Goal: Task Accomplishment & Management: Use online tool/utility

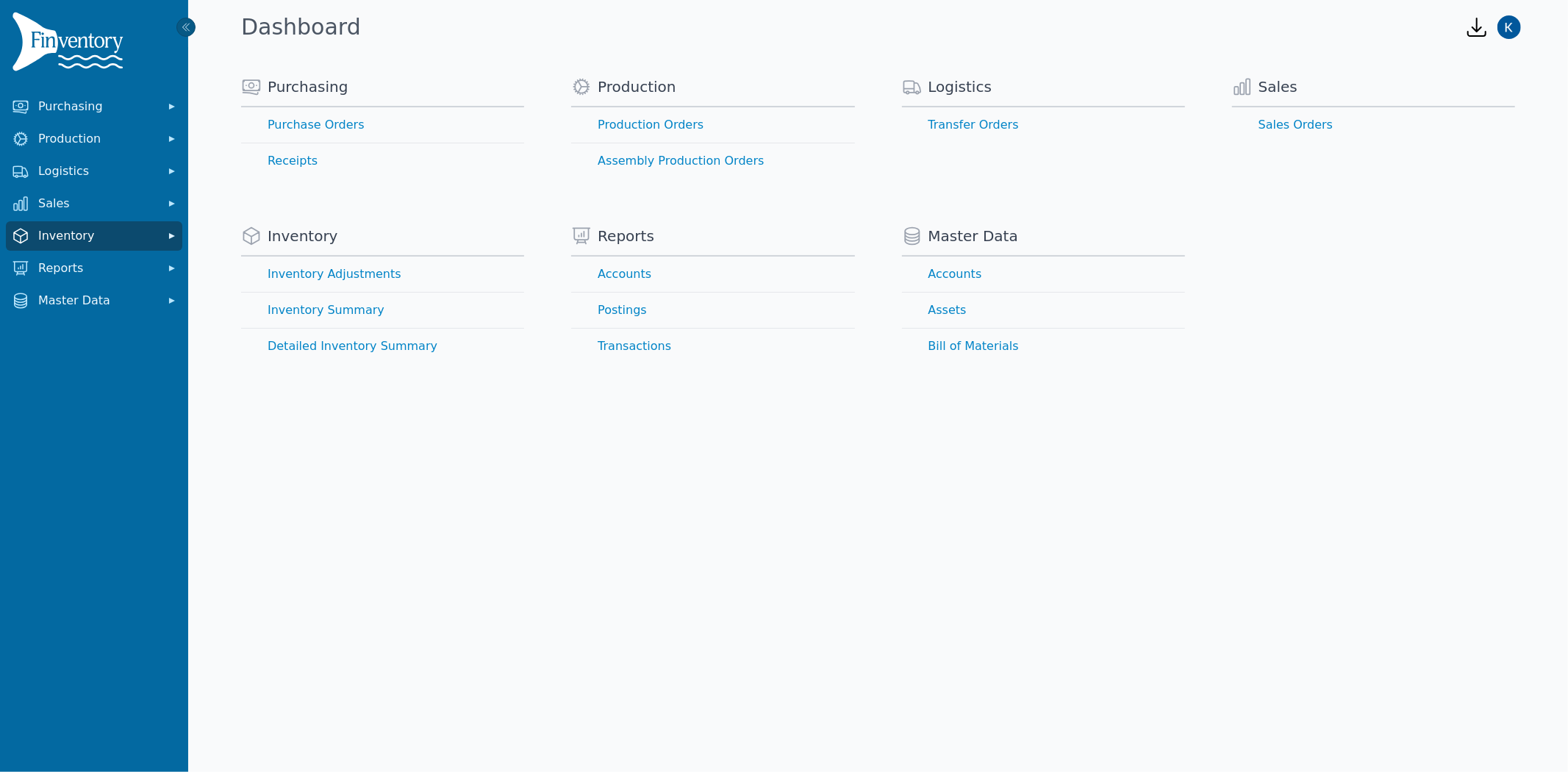
click at [68, 239] on span "Inventory" at bounding box center [96, 236] width 118 height 18
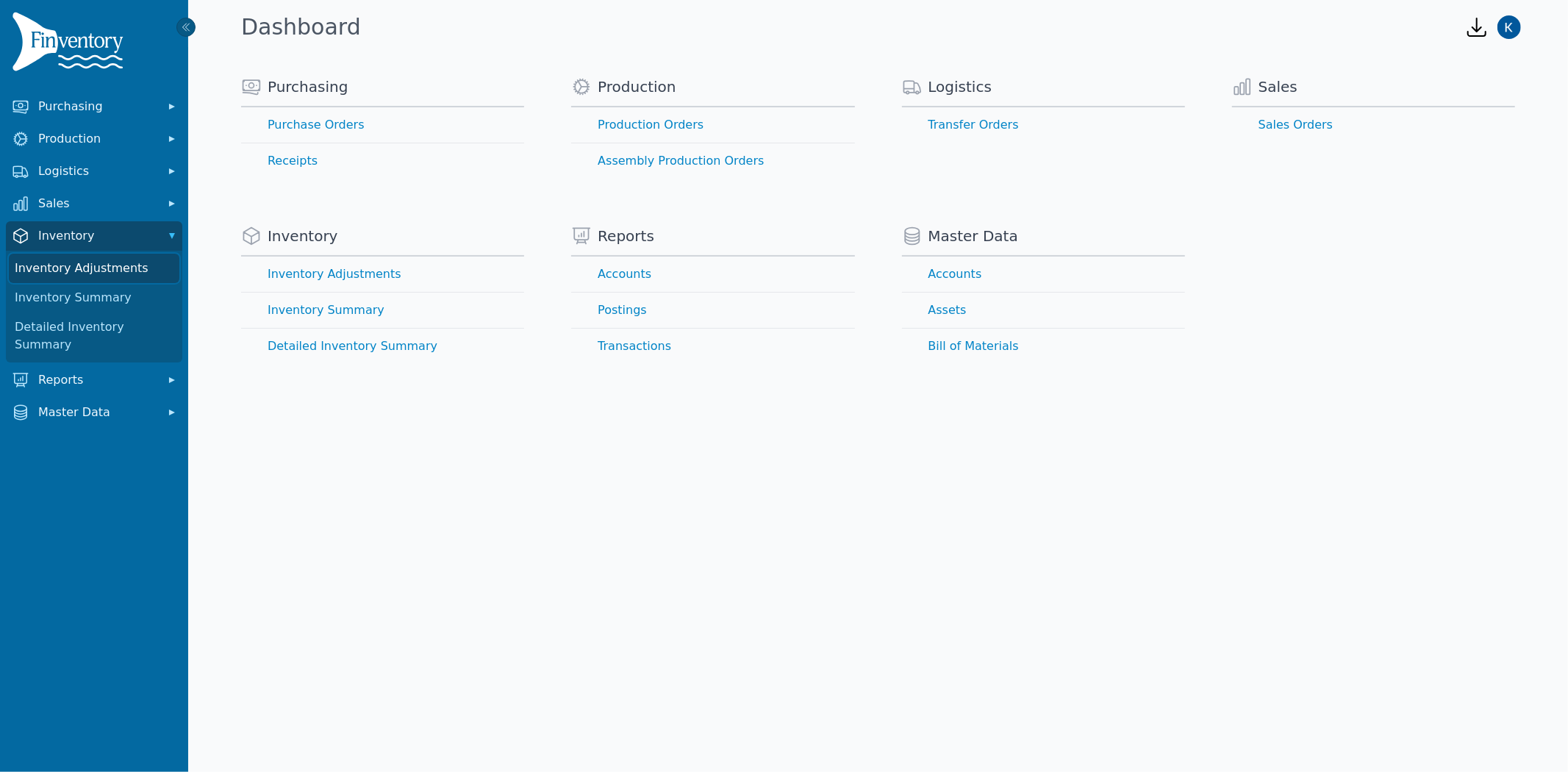
click at [90, 274] on link "Inventory Adjustments" at bounding box center [94, 268] width 170 height 30
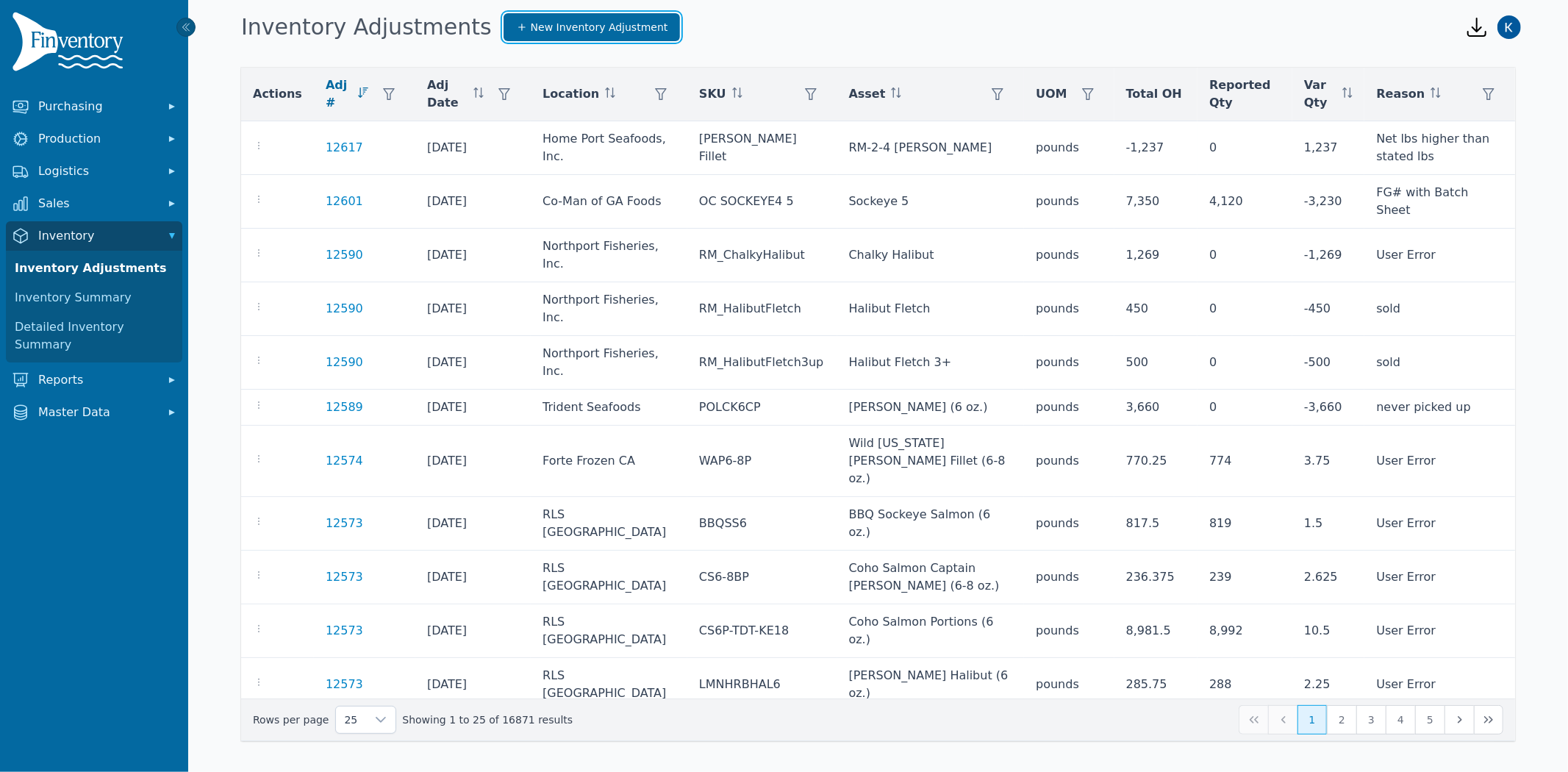
click at [530, 23] on span "New Inventory Adjustment" at bounding box center [599, 27] width 138 height 14
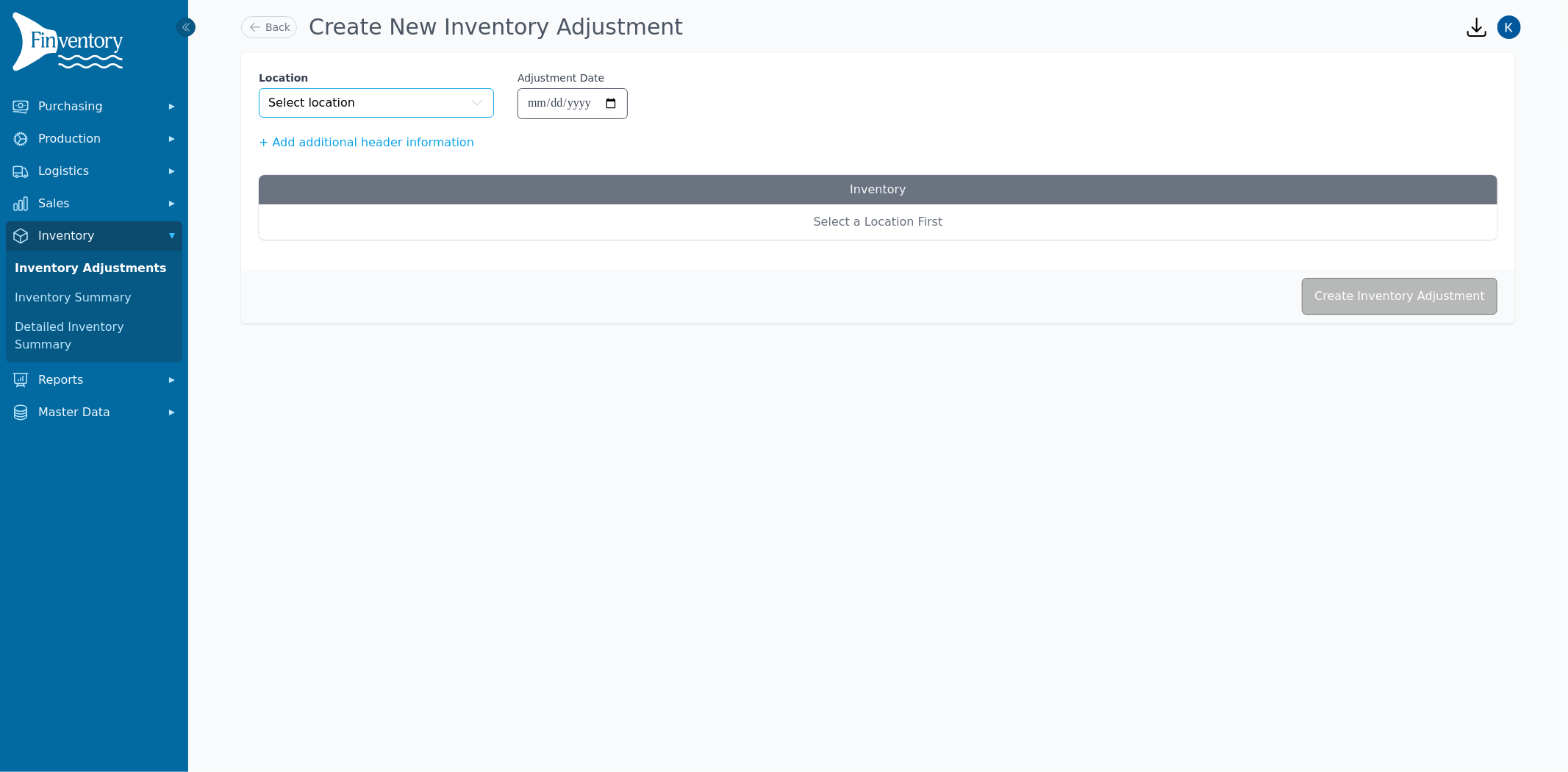
click at [405, 106] on button "Select location" at bounding box center [376, 103] width 235 height 30
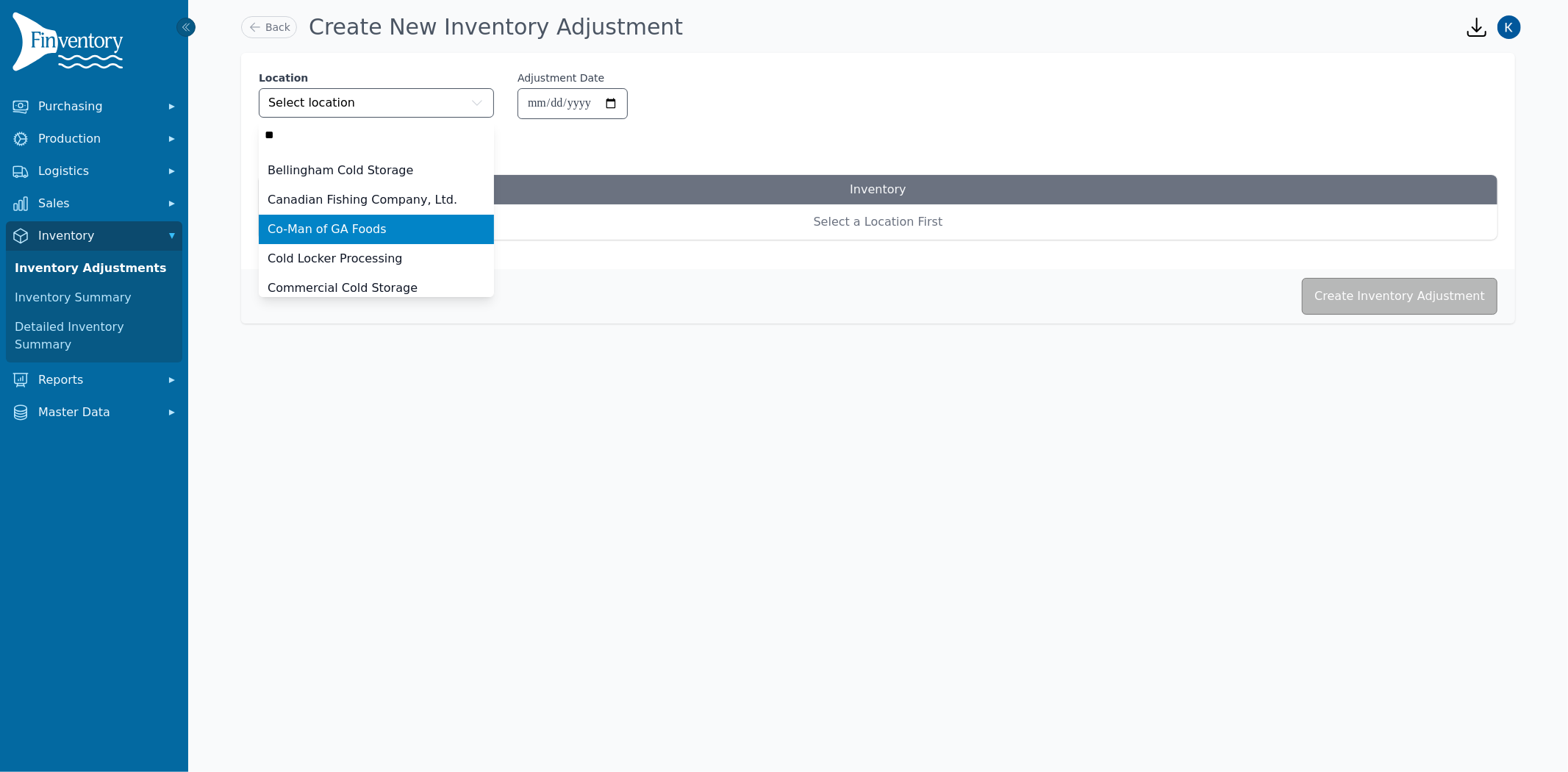
type input "**"
click at [305, 219] on li "Co-Man of GA Foods" at bounding box center [376, 229] width 235 height 30
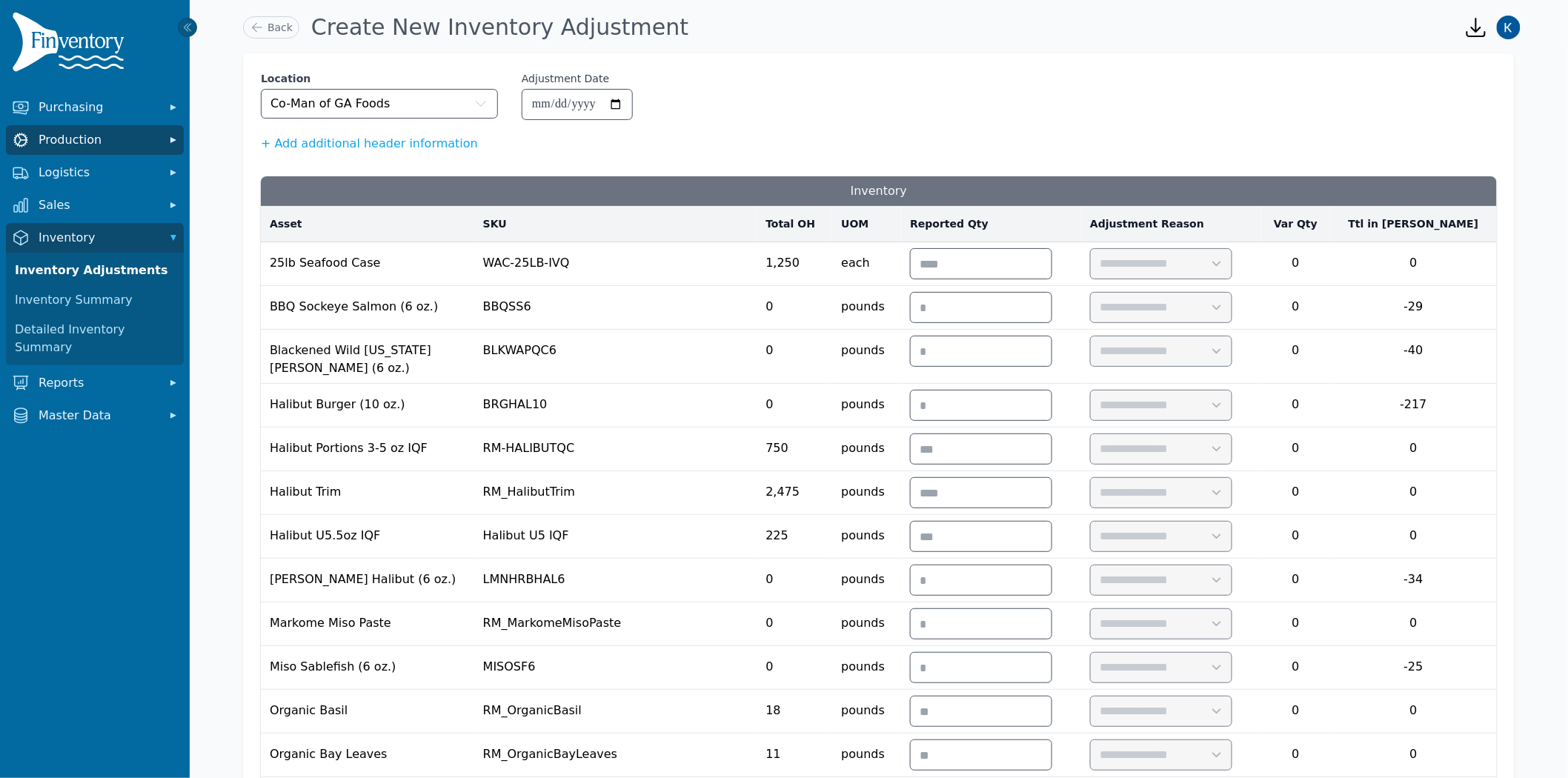
click at [52, 135] on span "Production" at bounding box center [97, 140] width 119 height 18
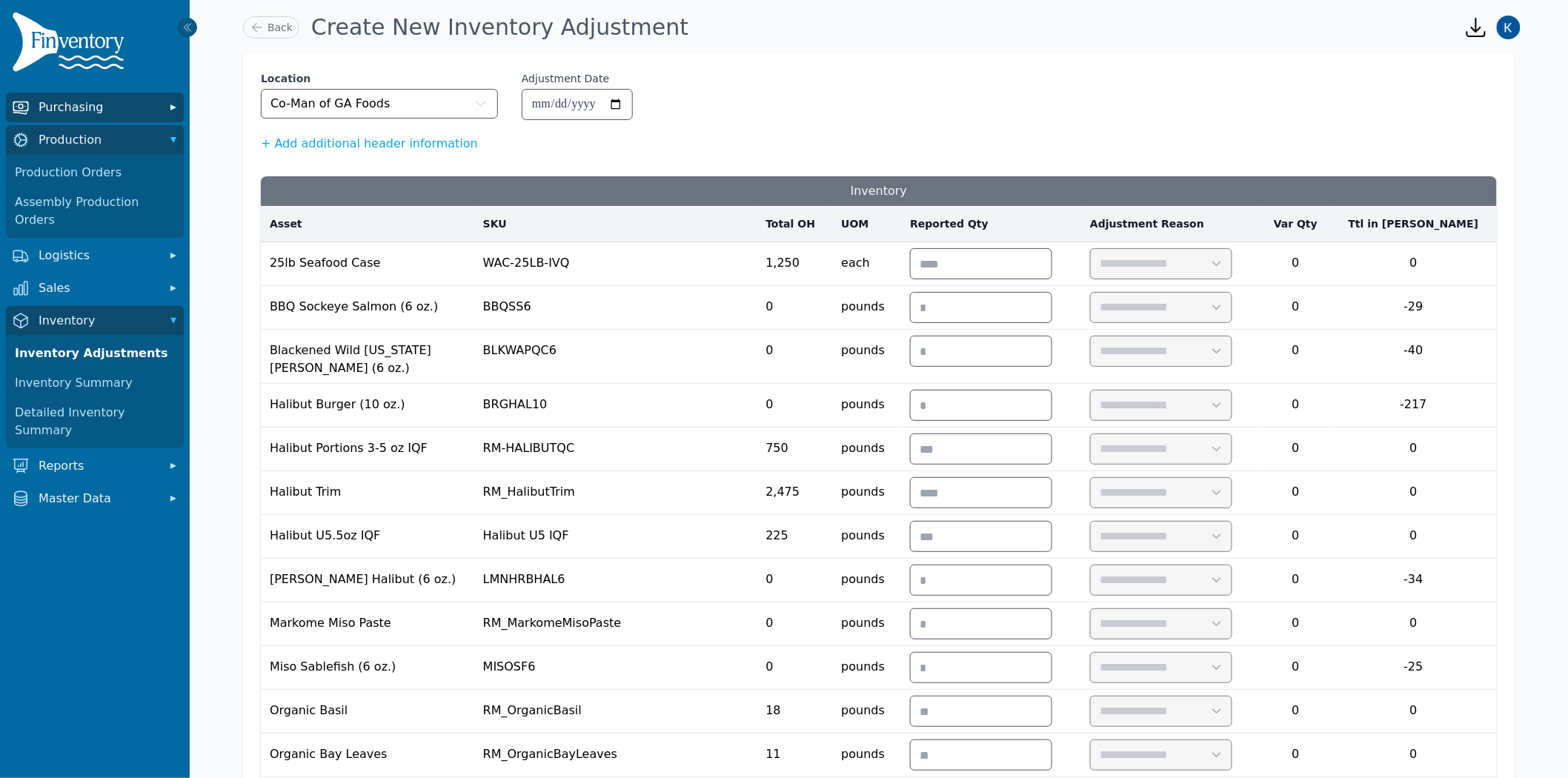
click at [175, 112] on icon "Sidebar" at bounding box center [173, 107] width 15 height 15
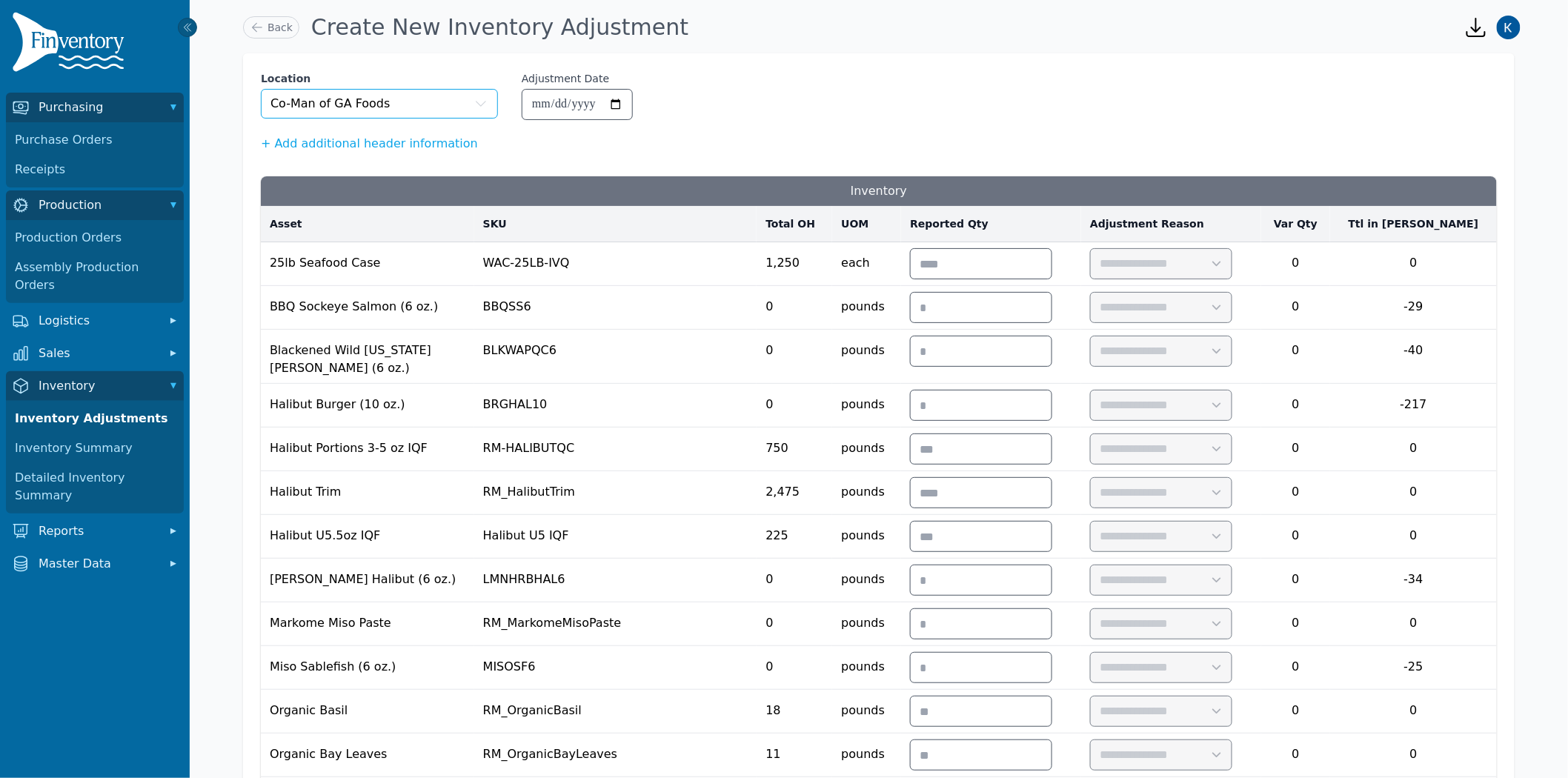
click at [308, 107] on span "Co-Man of GA Foods" at bounding box center [330, 103] width 120 height 18
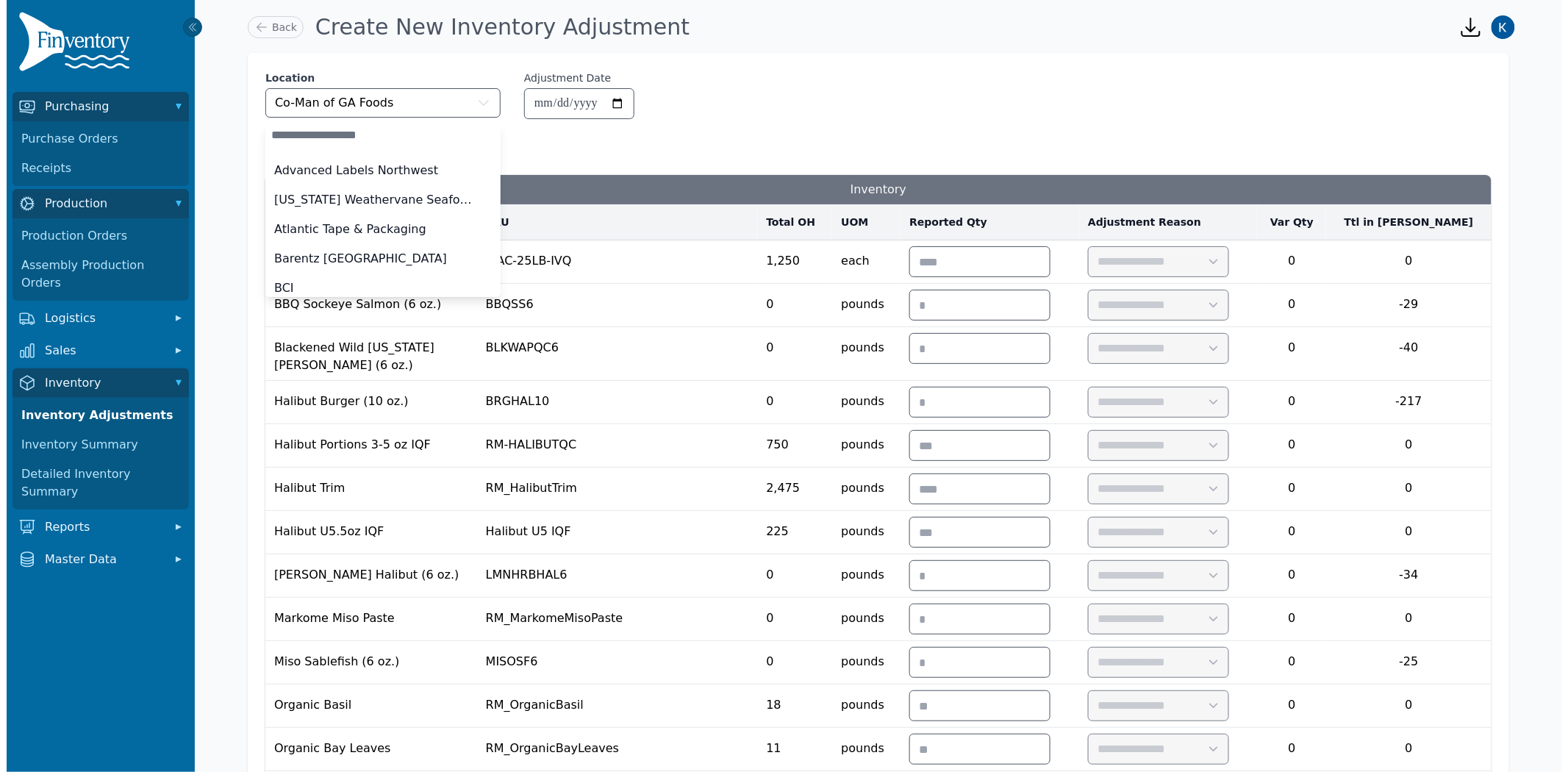
scroll to position [329, 0]
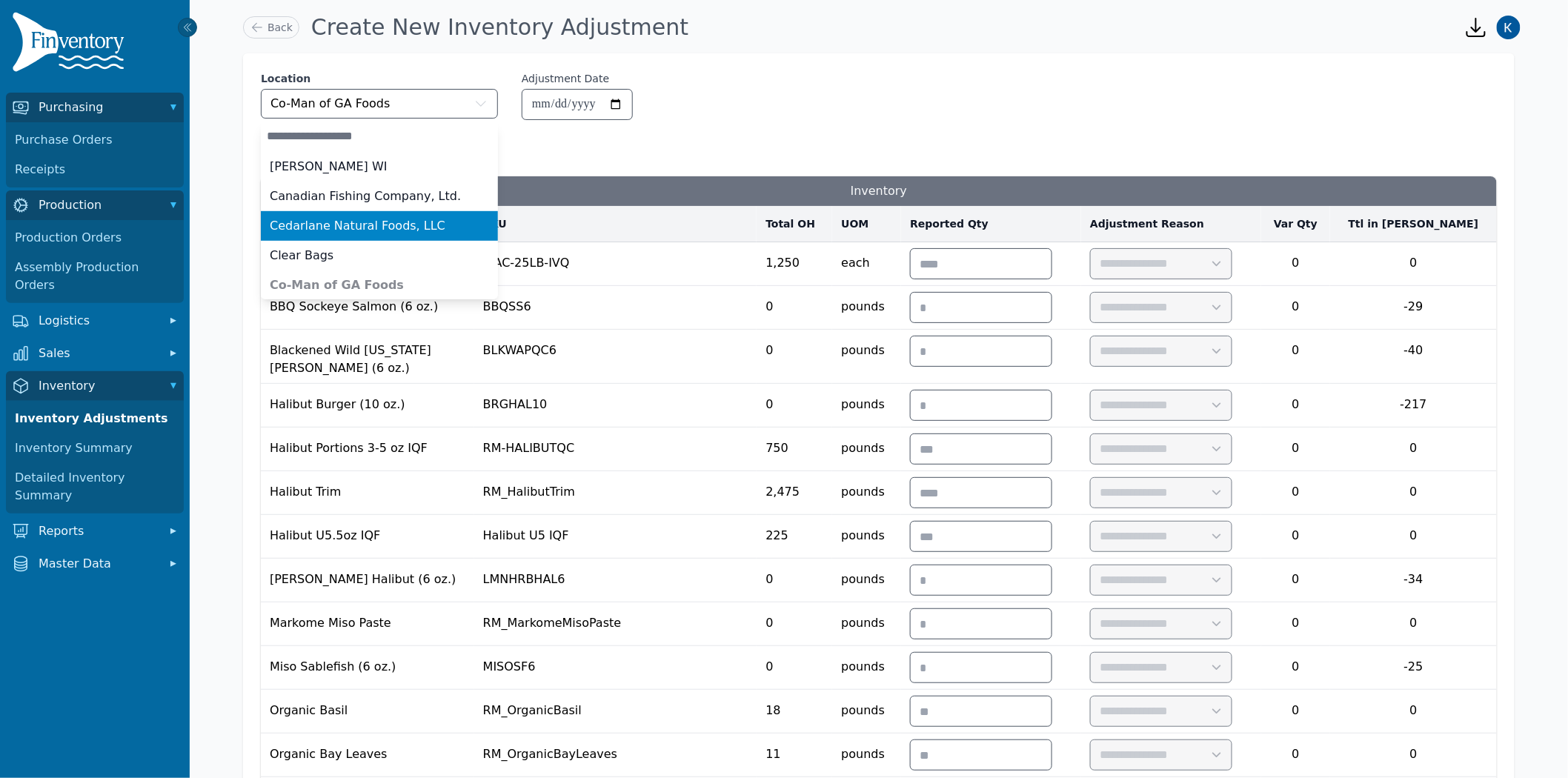
click at [310, 215] on li "Cedarlane Natural Foods, LLC" at bounding box center [379, 226] width 237 height 30
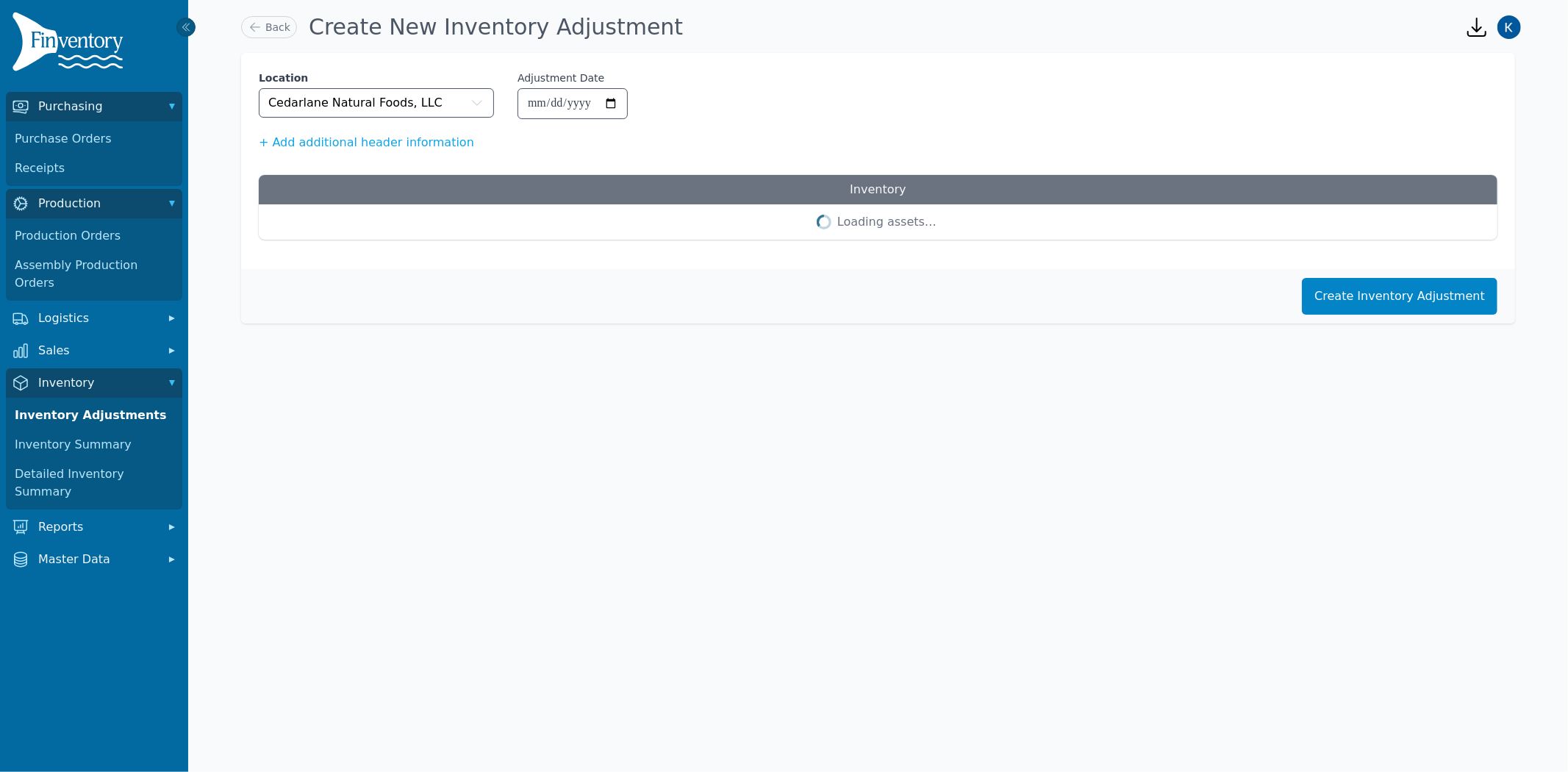
scroll to position [0, 0]
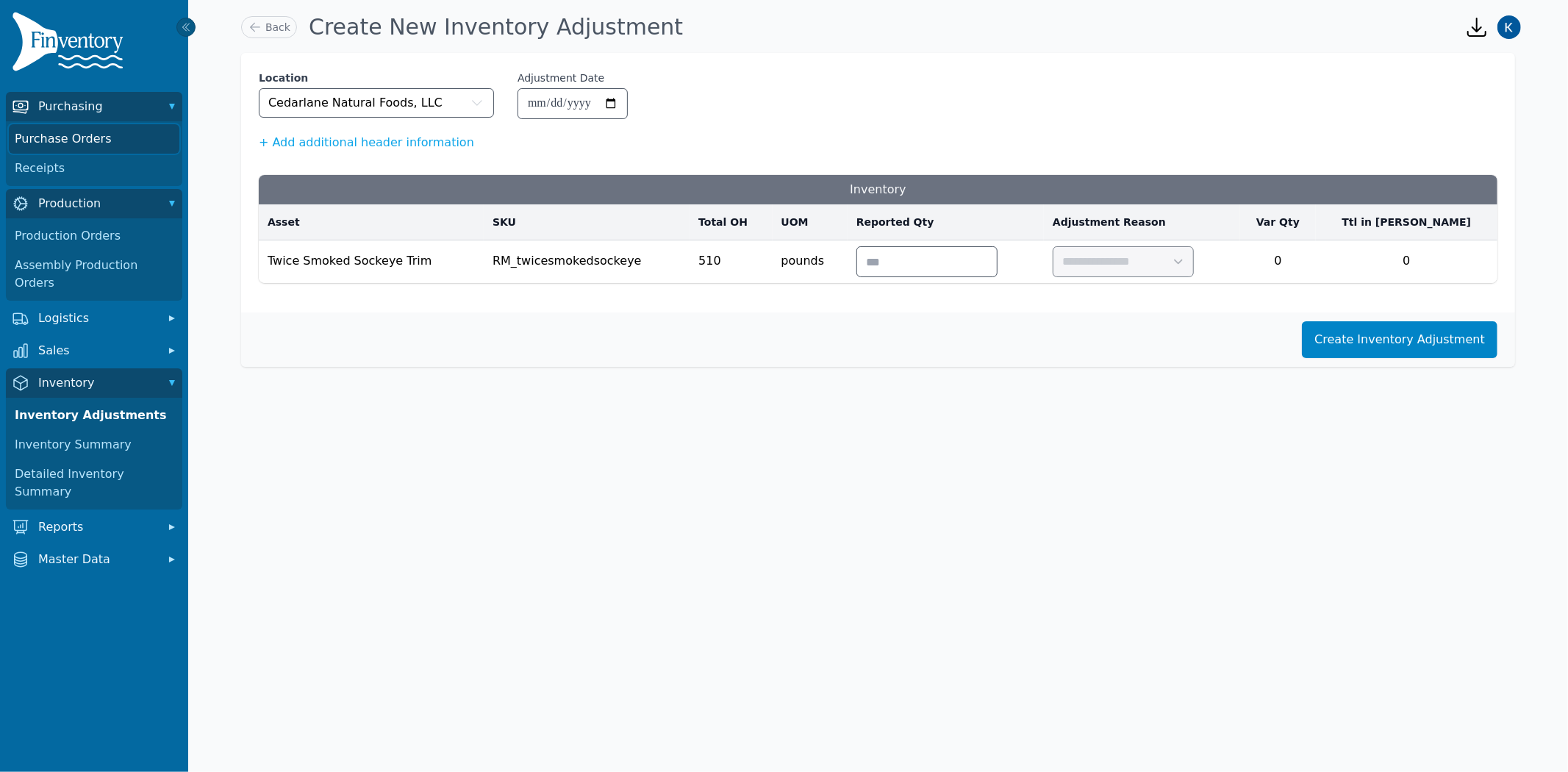
click at [57, 137] on link "Purchase Orders" at bounding box center [94, 139] width 170 height 30
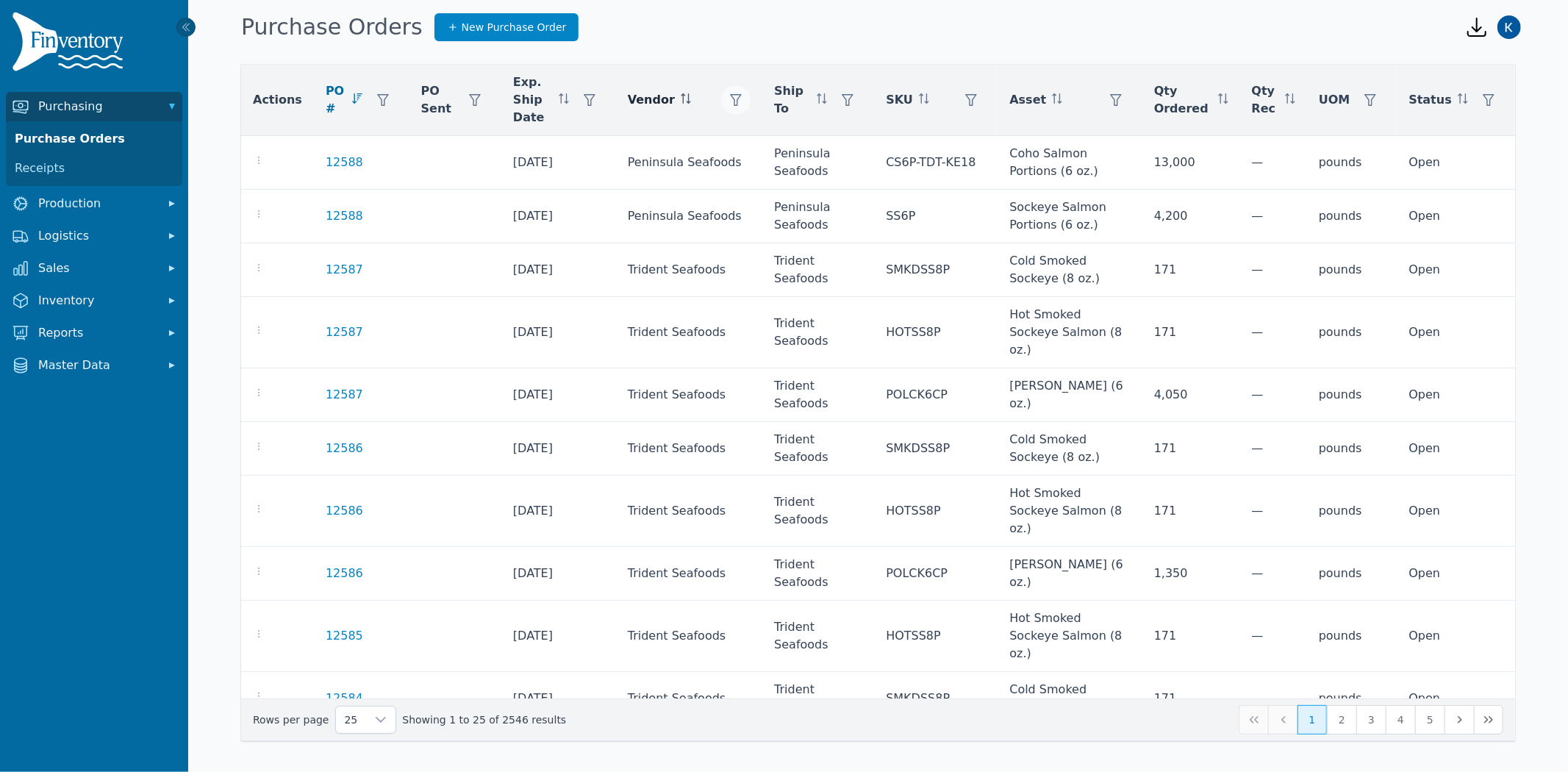
click at [739, 92] on button "button" at bounding box center [736, 100] width 30 height 30
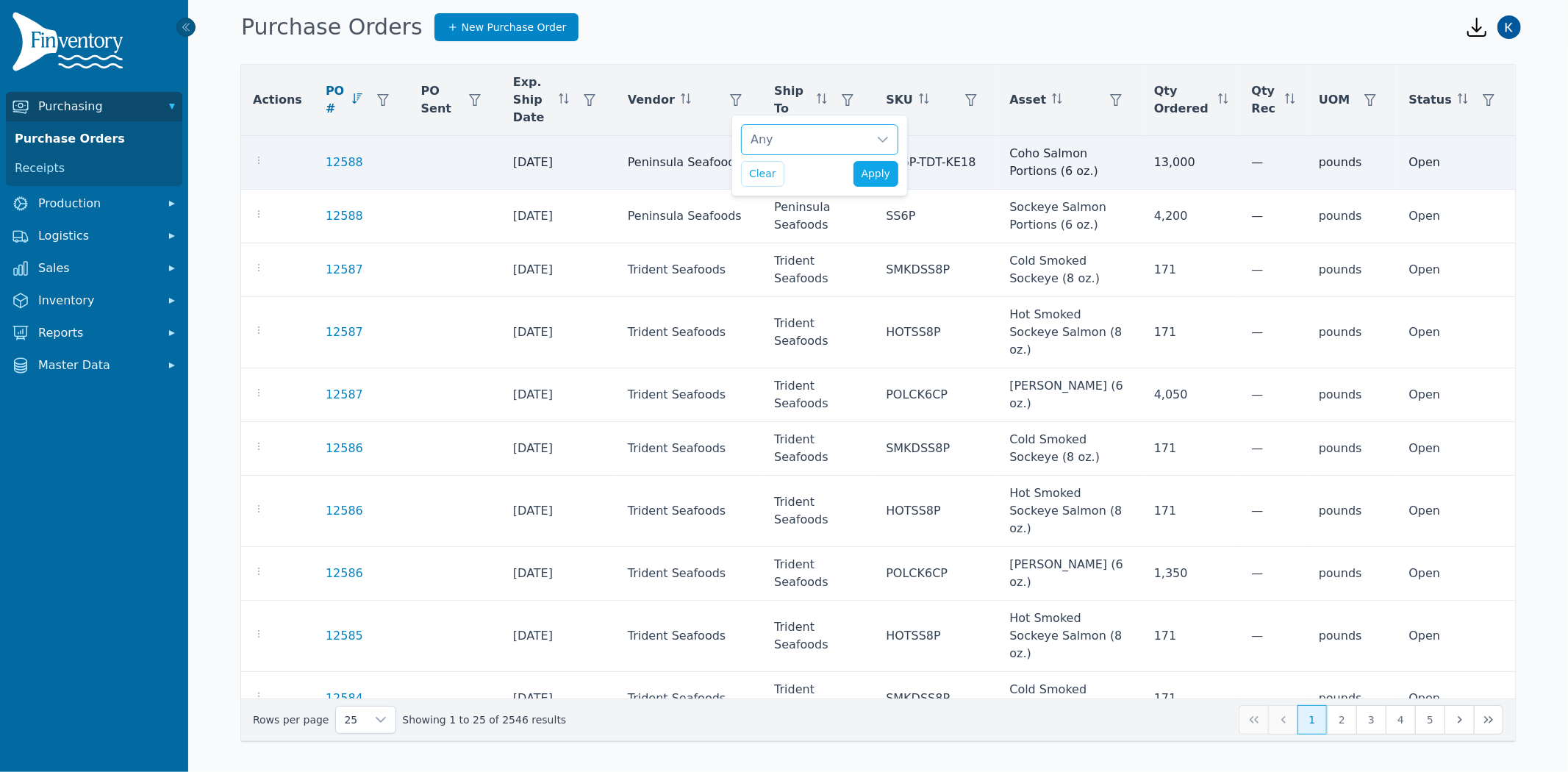
scroll to position [15, 10]
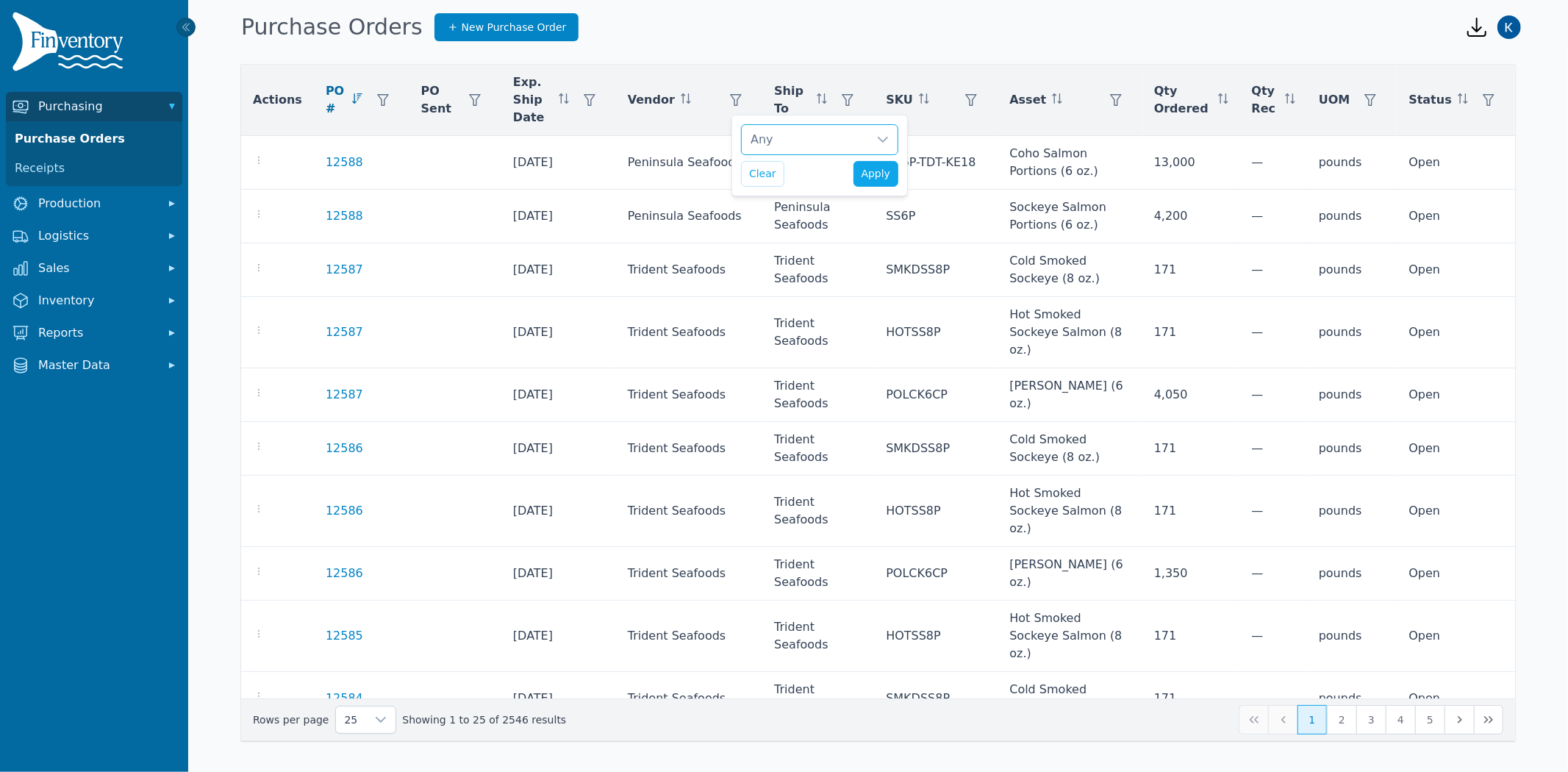
click at [805, 140] on div "Any" at bounding box center [804, 140] width 126 height 30
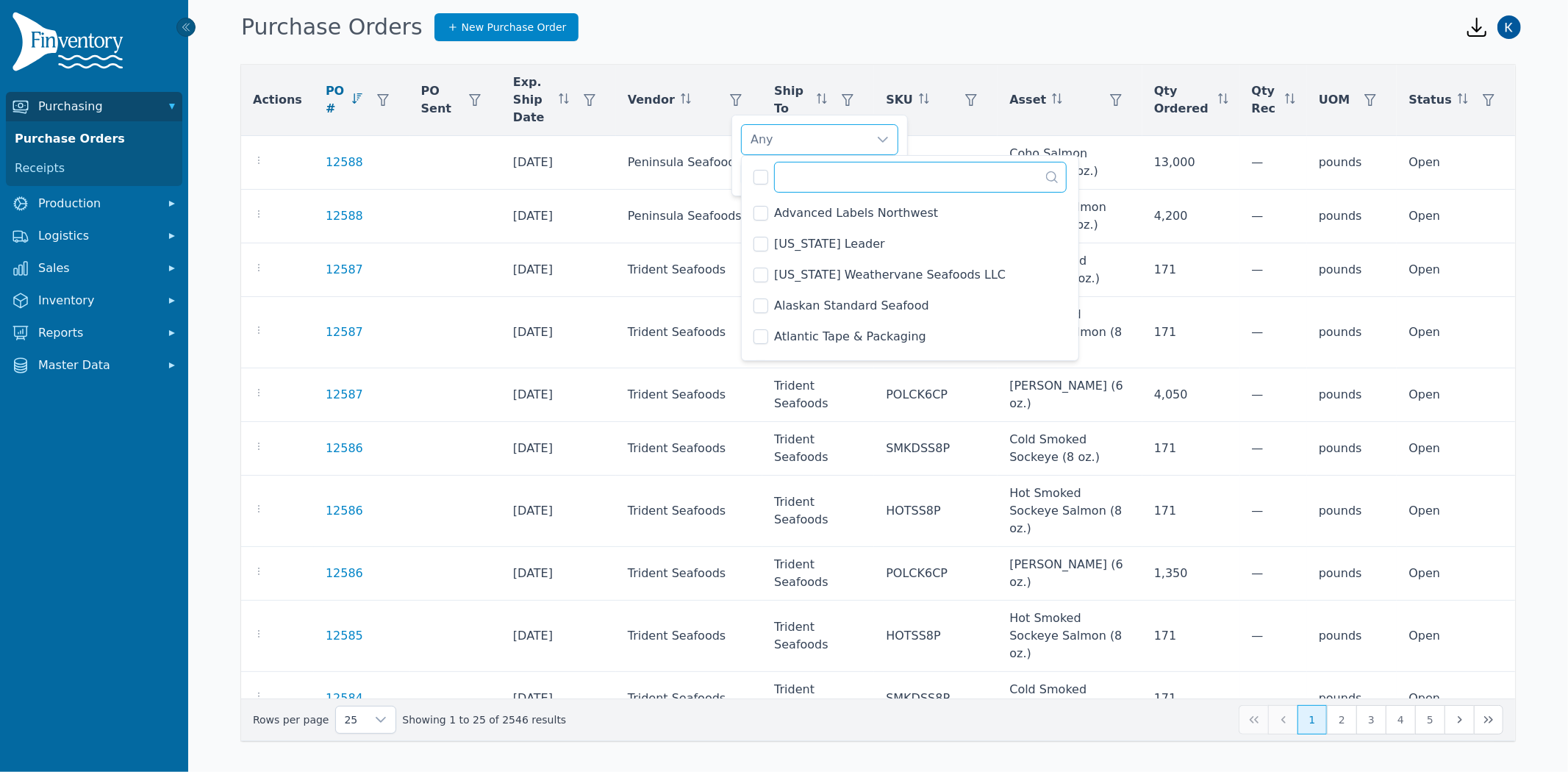
click at [807, 170] on input "text" at bounding box center [920, 177] width 293 height 31
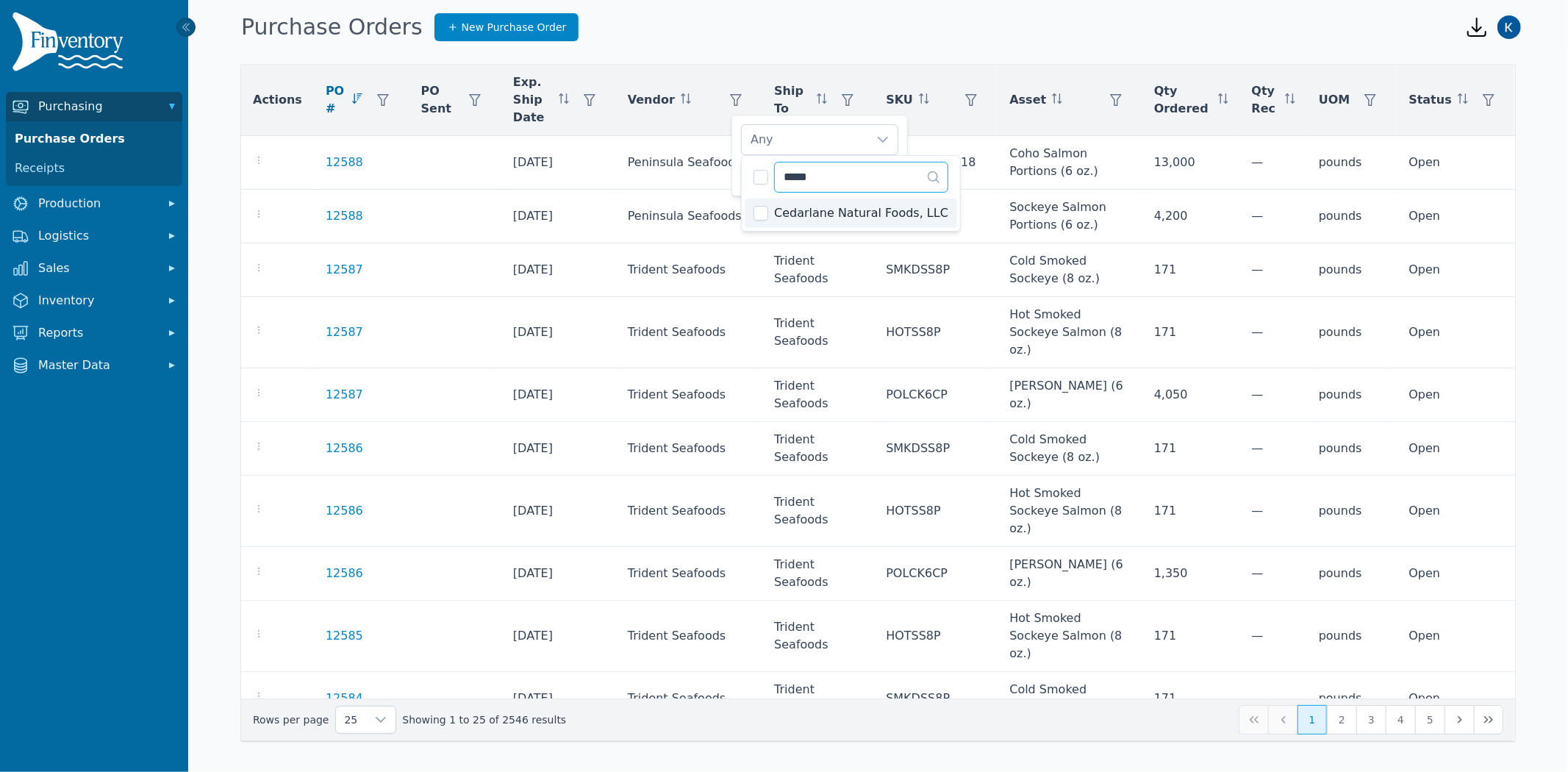
type input "*****"
click at [838, 142] on div "Cedarlane Natural Foods, LLC" at bounding box center [804, 140] width 126 height 30
click at [882, 164] on button "Apply" at bounding box center [876, 174] width 46 height 26
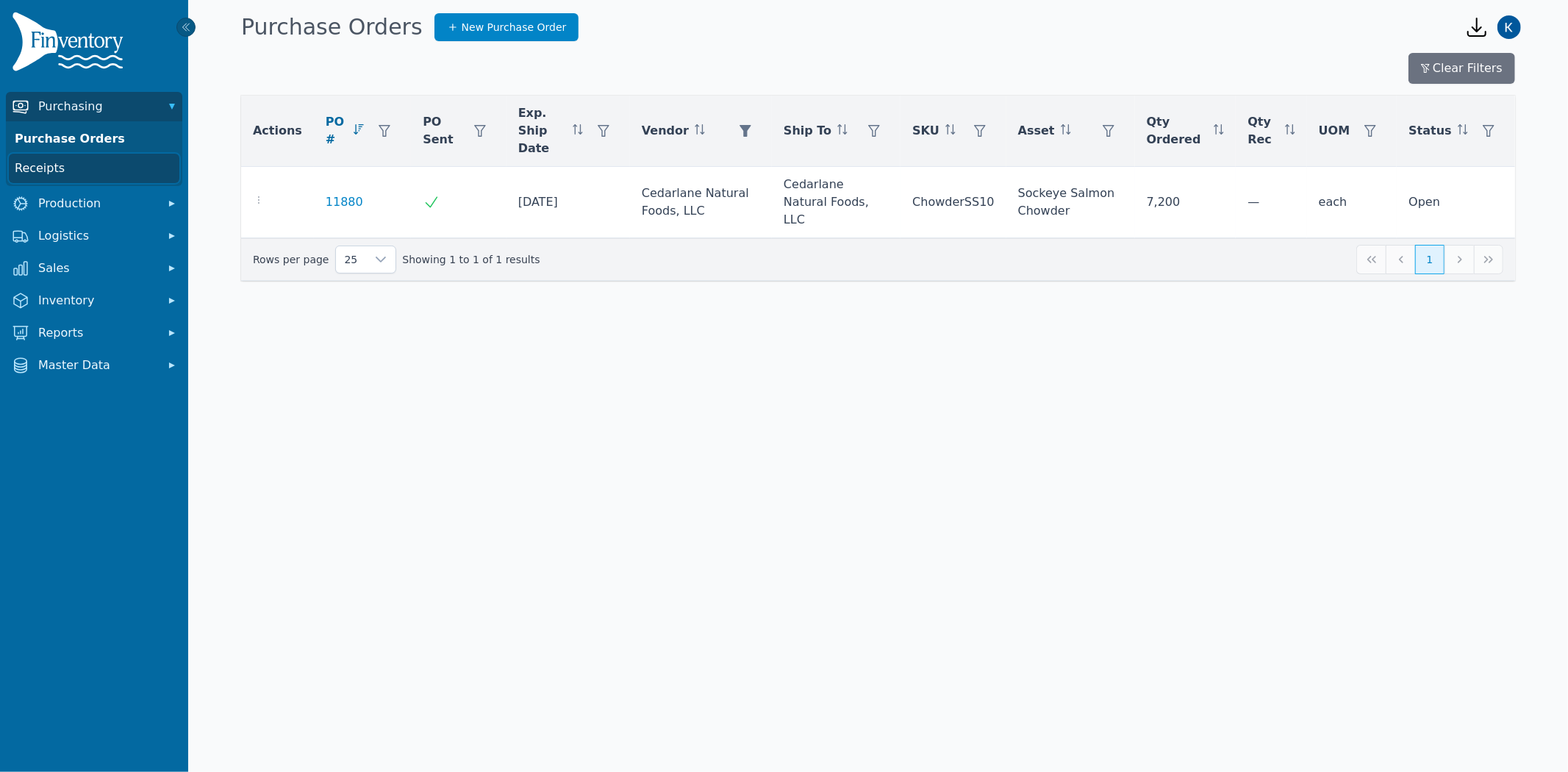
click at [49, 170] on link "Receipts" at bounding box center [94, 168] width 170 height 30
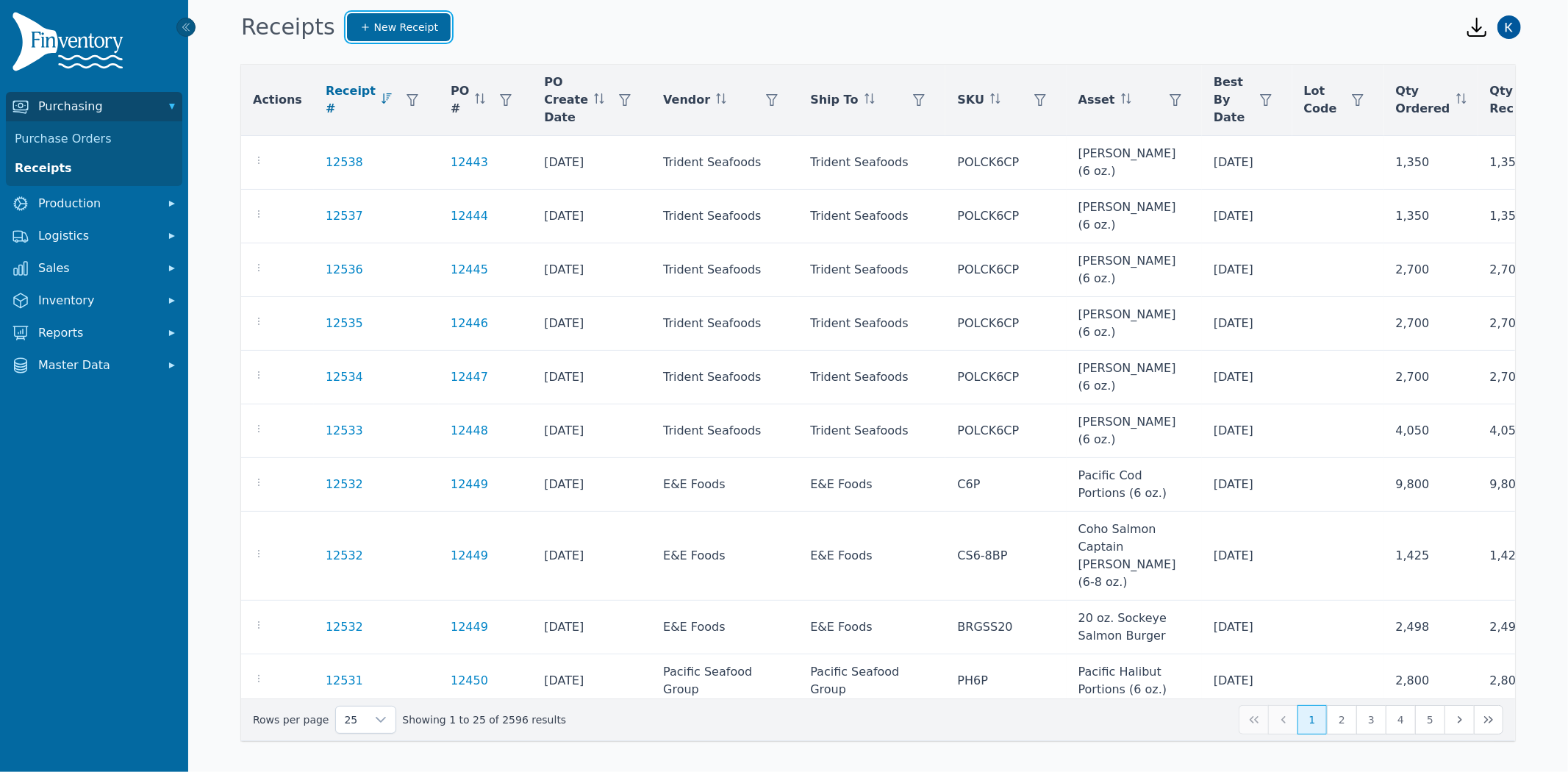
click at [376, 26] on span "New Receipt" at bounding box center [405, 27] width 64 height 14
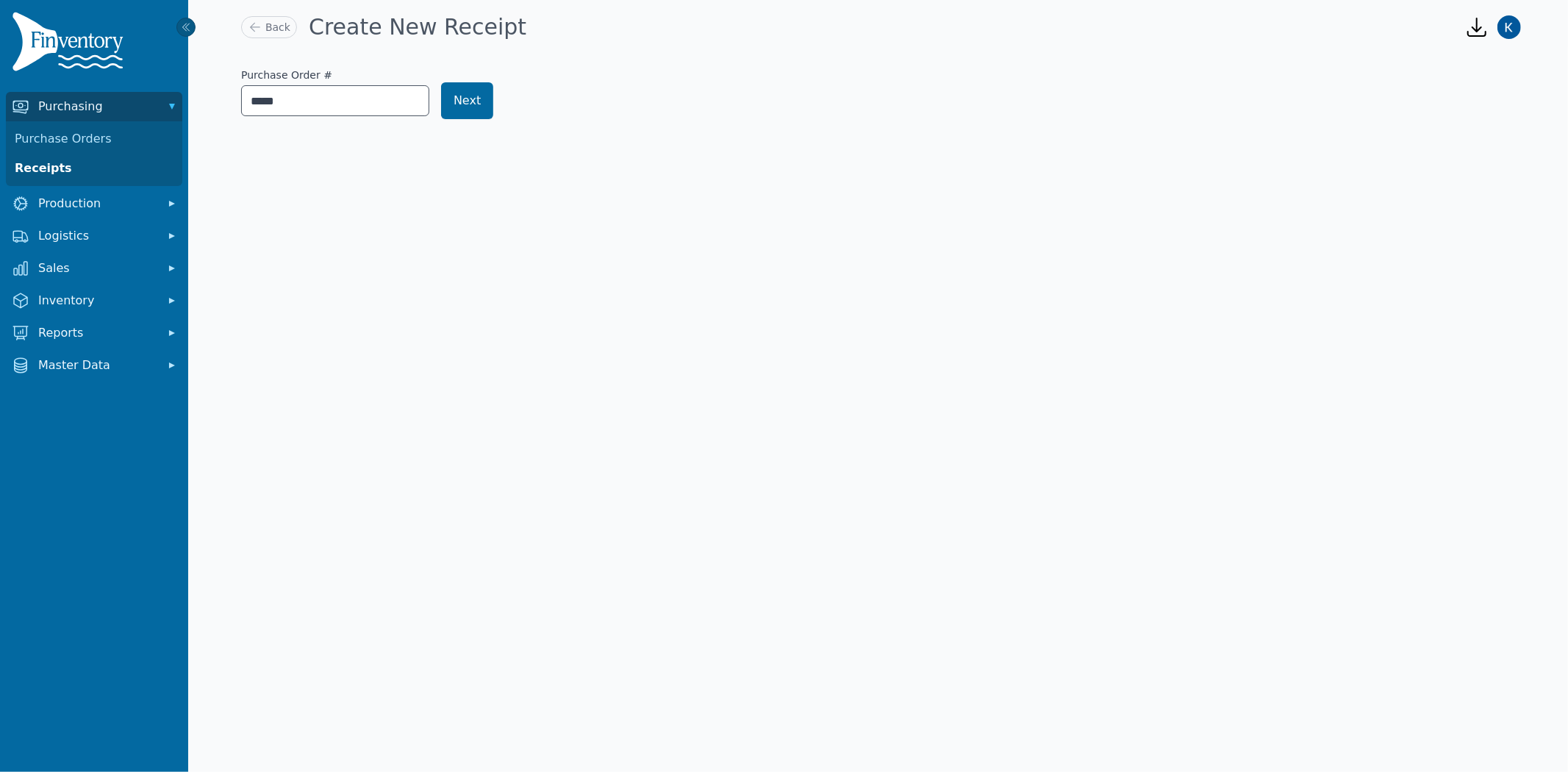
type input "*****"
click at [472, 106] on button "Next" at bounding box center [467, 100] width 52 height 37
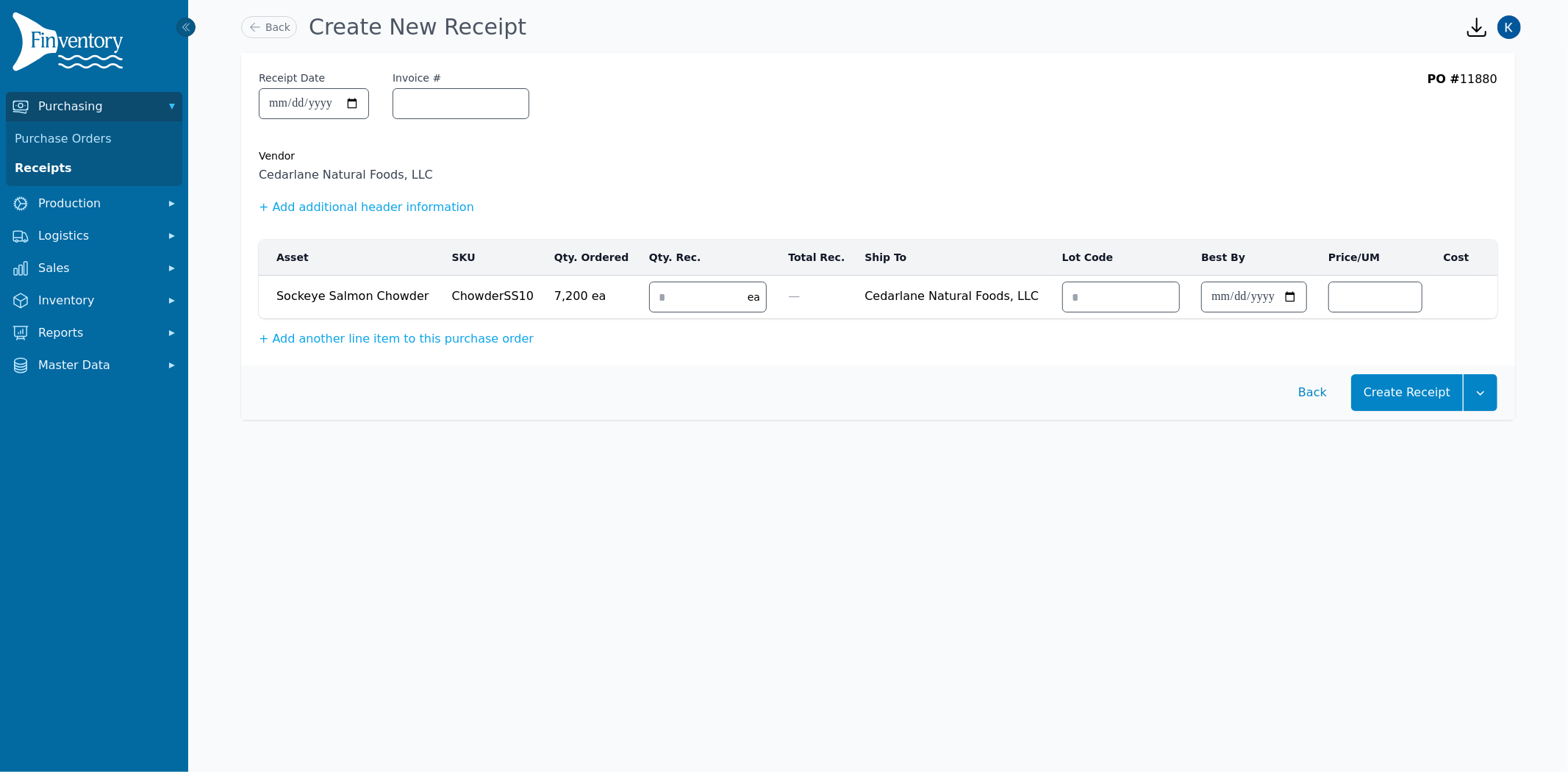
drag, startPoint x: 1033, startPoint y: 258, endPoint x: 1089, endPoint y: 254, distance: 56.1
click at [1089, 254] on th "Lot Code" at bounding box center [1123, 258] width 139 height 36
click at [275, 31] on link "Back" at bounding box center [269, 27] width 56 height 22
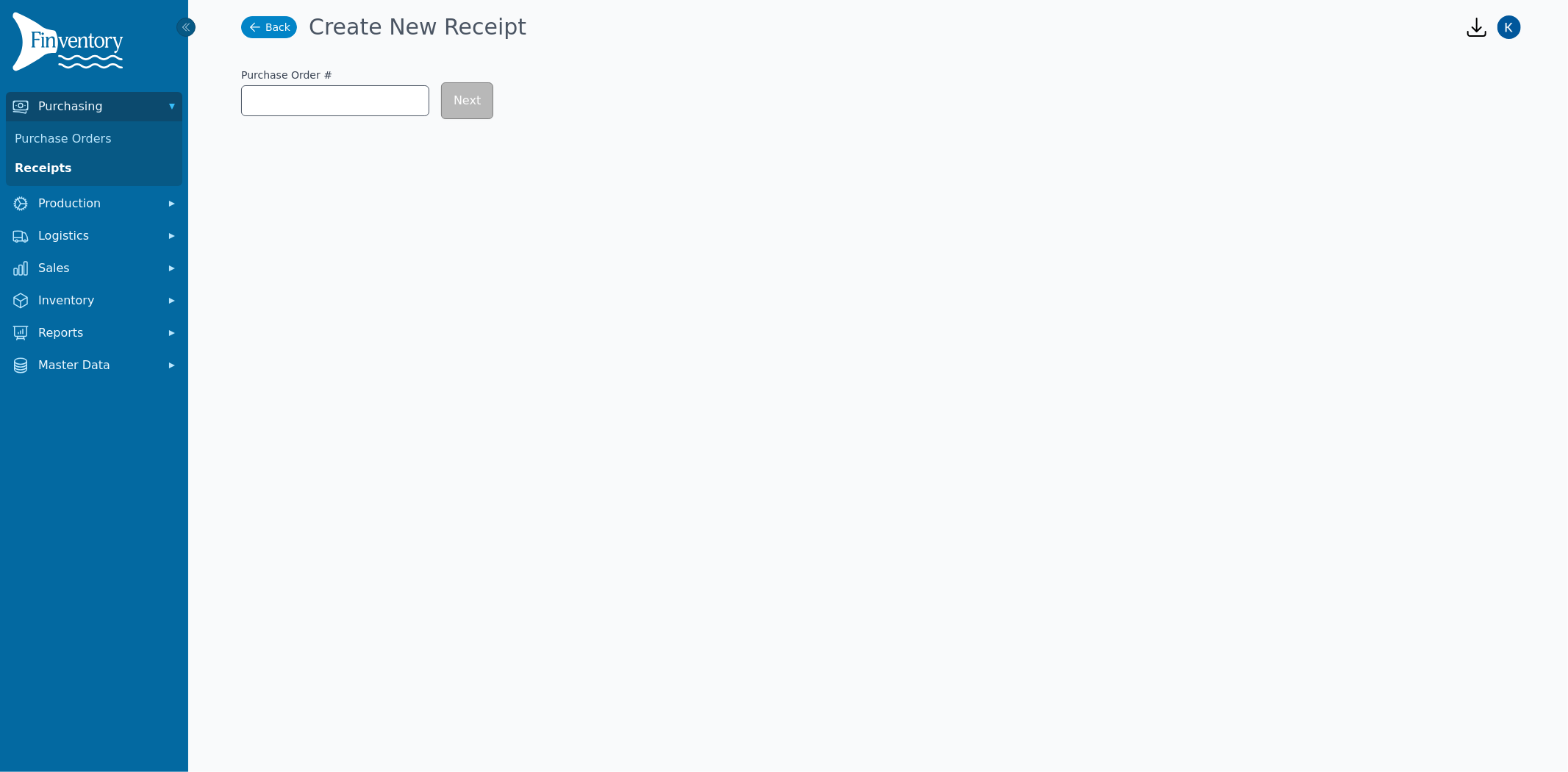
click at [259, 30] on icon at bounding box center [255, 27] width 14 height 14
